Goal: Information Seeking & Learning: Learn about a topic

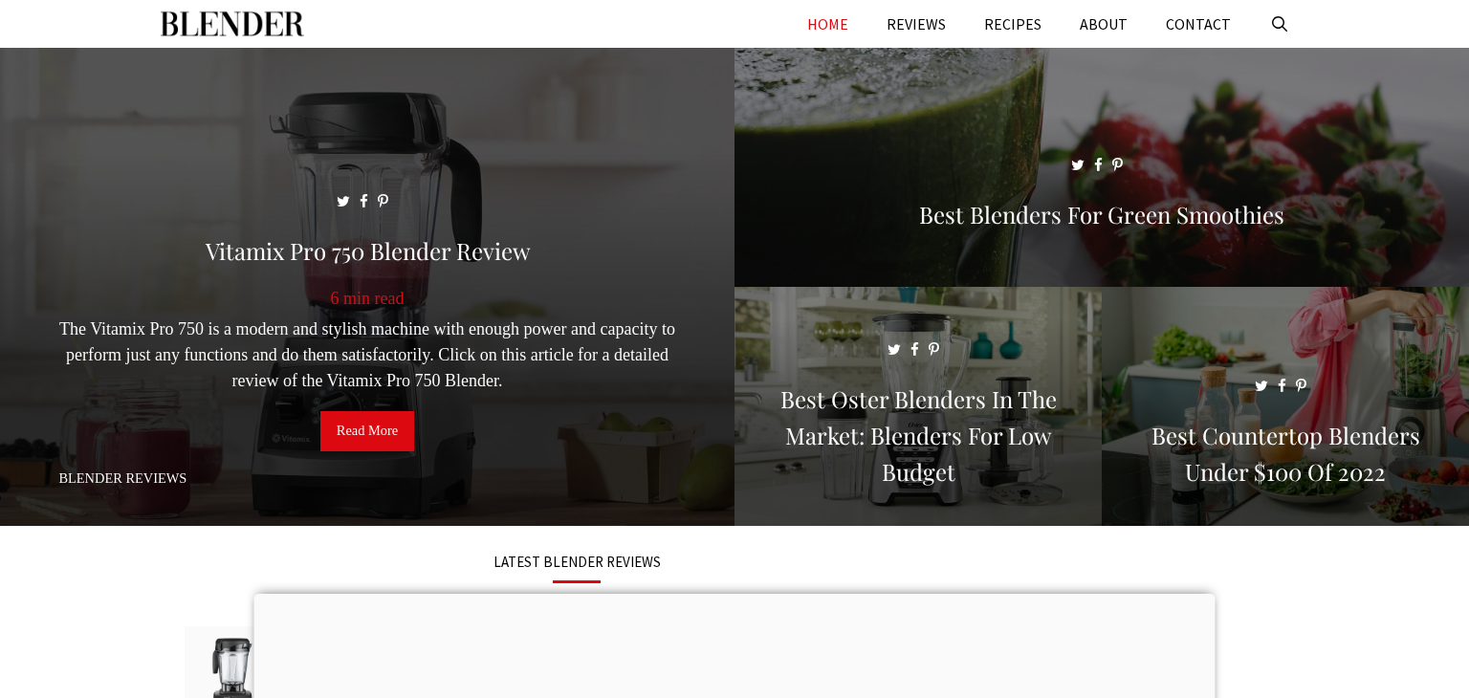
click at [509, 156] on span at bounding box center [367, 295] width 734 height 495
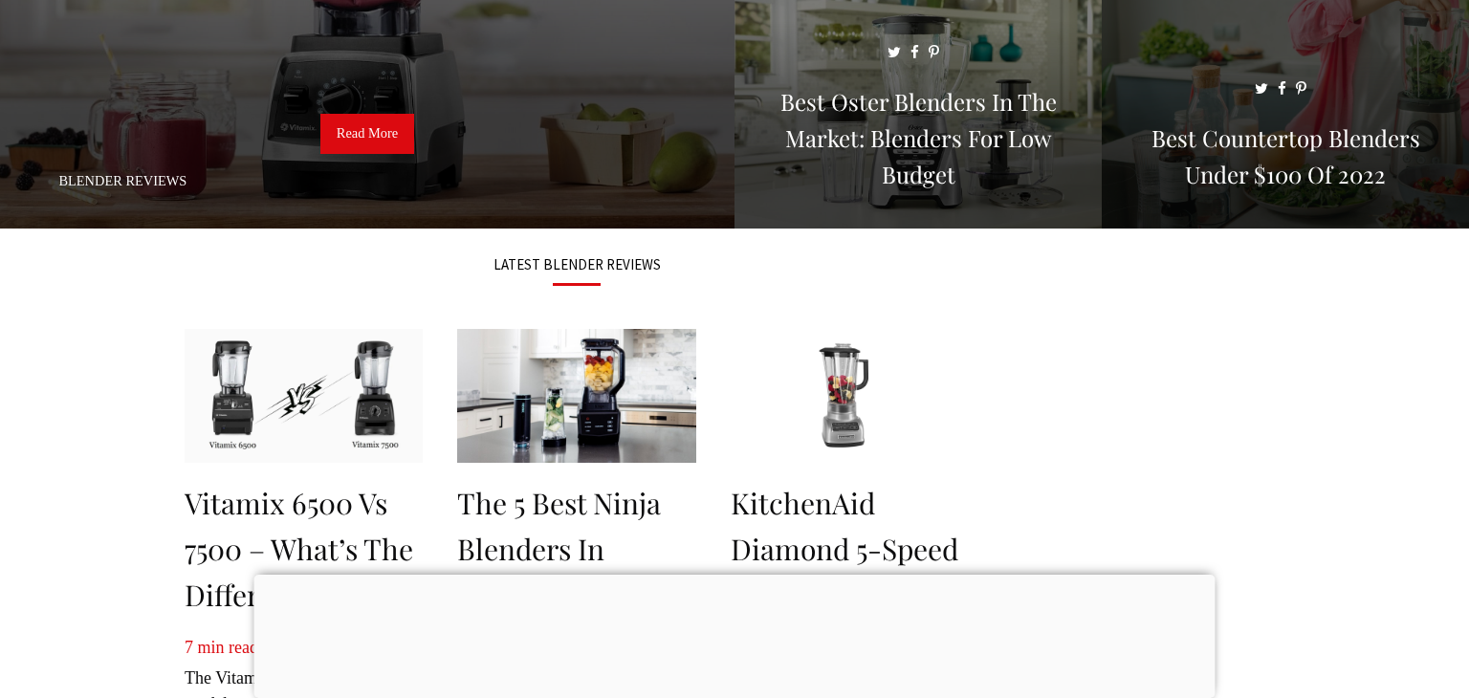
scroll to position [540, 0]
